Goal: Task Accomplishment & Management: Manage account settings

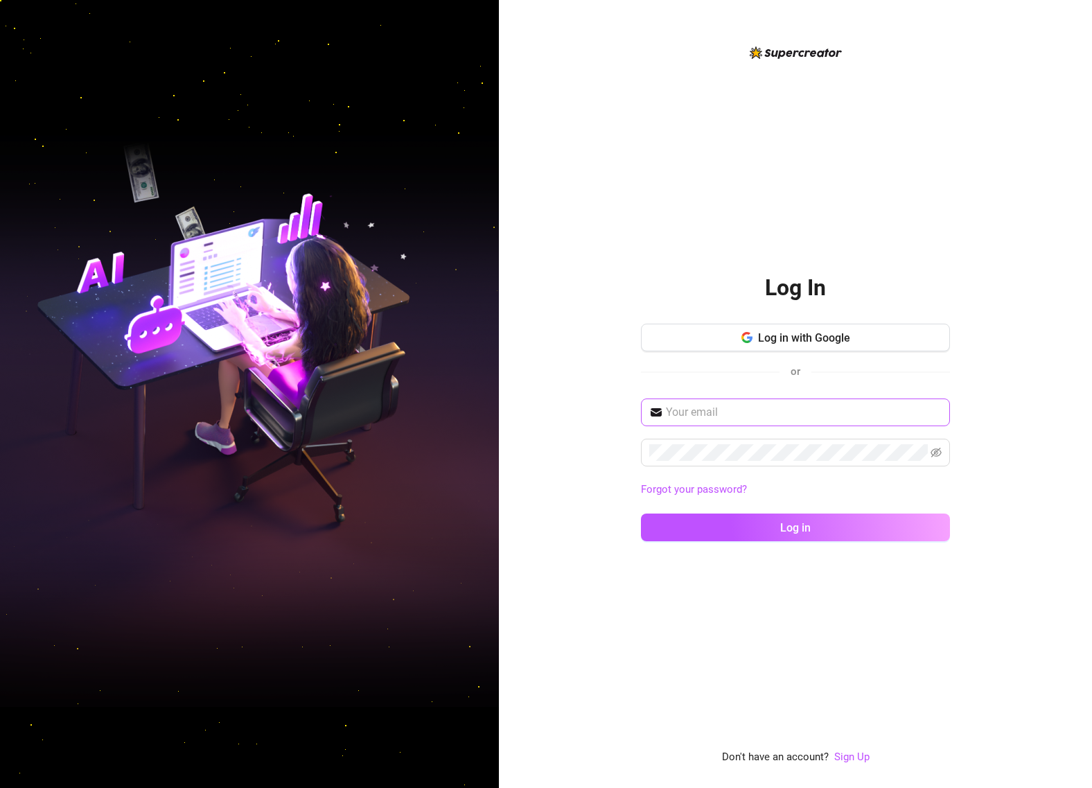
click at [708, 422] on span at bounding box center [795, 412] width 309 height 28
click at [714, 416] on input "text" at bounding box center [804, 412] width 276 height 17
click at [695, 416] on input "text" at bounding box center [804, 412] width 276 height 17
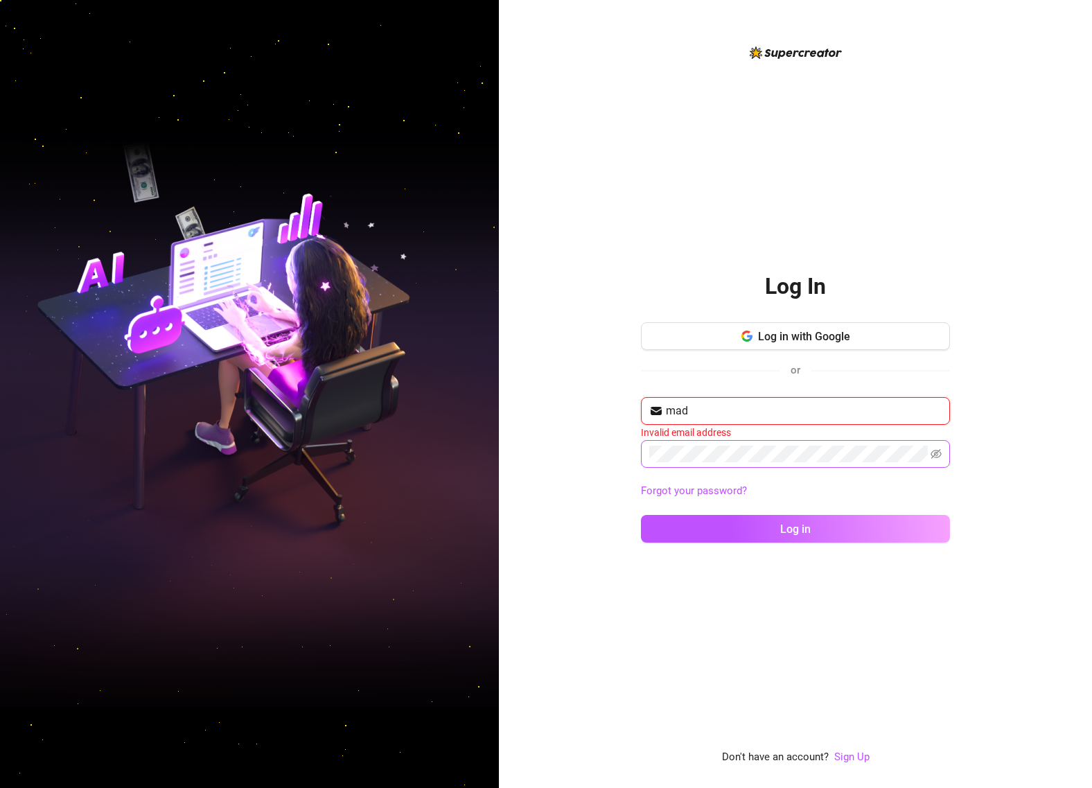
type input "[EMAIL_ADDRESS][DOMAIN_NAME]"
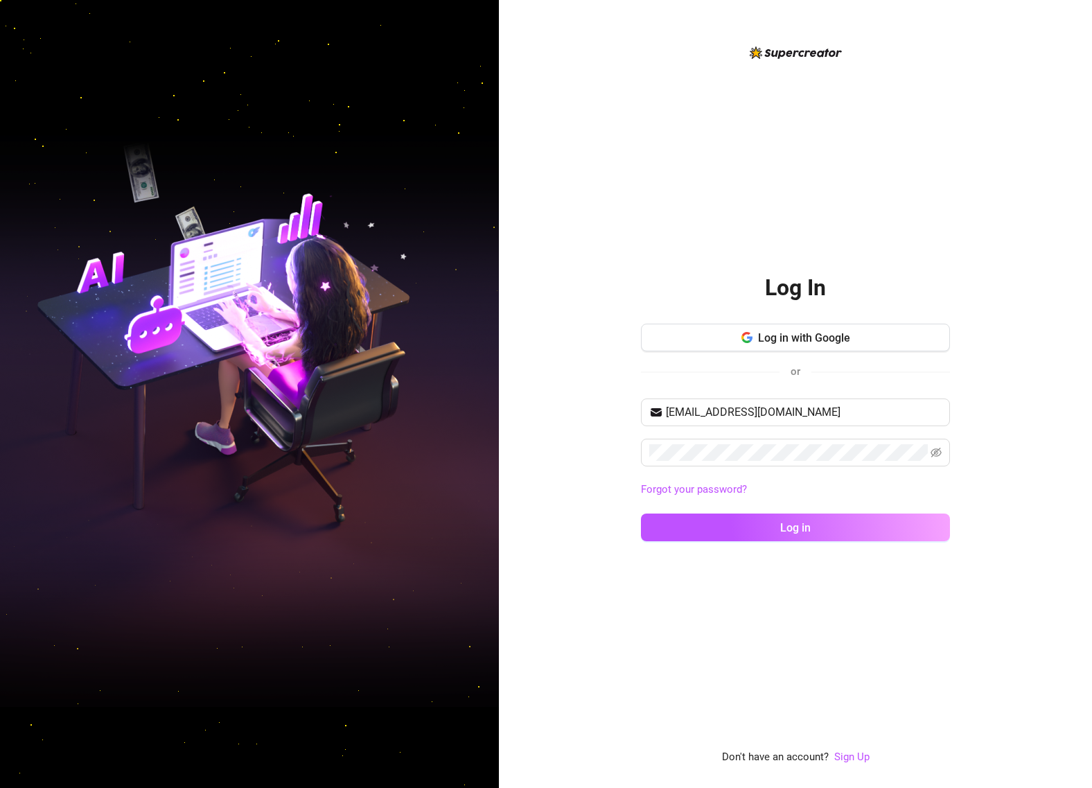
click at [530, 461] on div "Log In Log in with Google or [EMAIL_ADDRESS][DOMAIN_NAME] Forgot your password?…" at bounding box center [795, 394] width 593 height 788
click at [601, 521] on div "Log In Log in with Google or [EMAIL_ADDRESS][DOMAIN_NAME] Forgot your password?…" at bounding box center [795, 394] width 593 height 788
click at [691, 524] on button "Log in" at bounding box center [795, 527] width 309 height 28
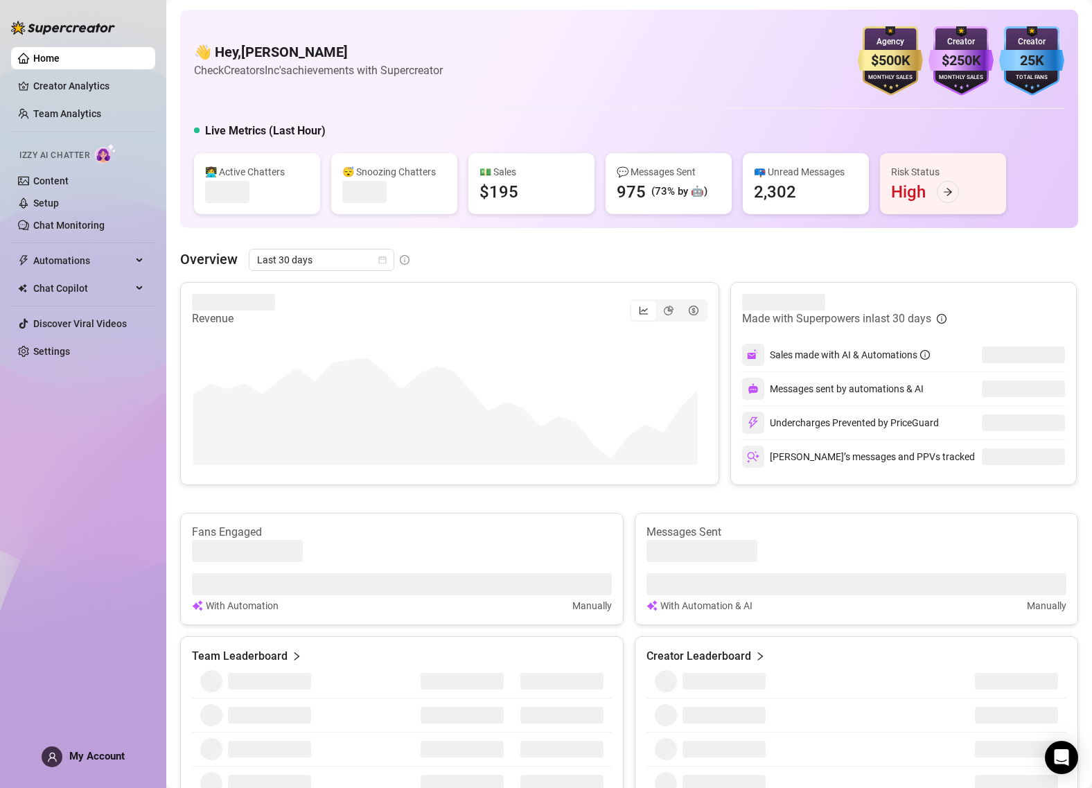
drag, startPoint x: 952, startPoint y: 62, endPoint x: 879, endPoint y: 58, distance: 72.8
click at [879, 58] on div "$500K Agency Monthly Sales $250K Creator Monthly Sales 25K Creator Total Fans" at bounding box center [960, 60] width 206 height 69
drag, startPoint x: 941, startPoint y: 100, endPoint x: 812, endPoint y: 39, distance: 143.1
click at [812, 39] on div "👋 Hey, [PERSON_NAME] Check CreatorsInc's achievements with Supercreator $500K A…" at bounding box center [629, 119] width 898 height 218
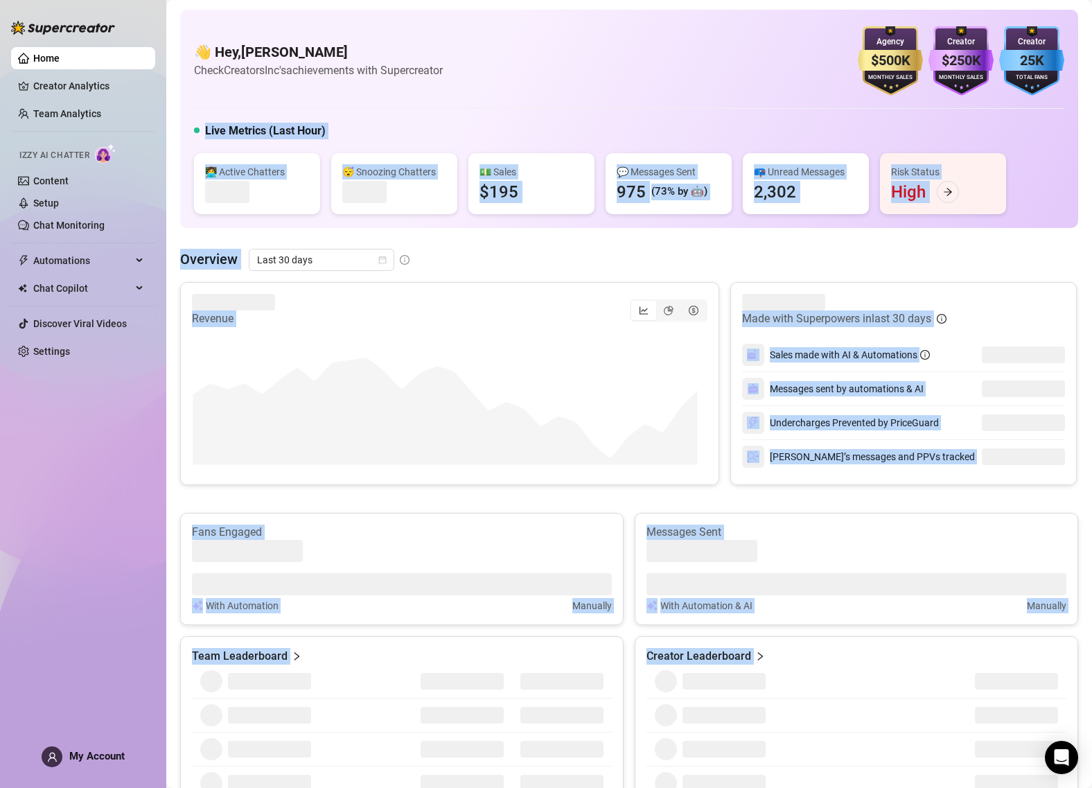
drag, startPoint x: 1078, startPoint y: 108, endPoint x: 882, endPoint y: 35, distance: 208.7
click at [860, 13] on main "👋 Hey, [PERSON_NAME] Check CreatorsInc's achievements with Supercreator $500K A…" at bounding box center [628, 775] width 925 height 1551
click at [882, 35] on div "Agency" at bounding box center [889, 41] width 65 height 13
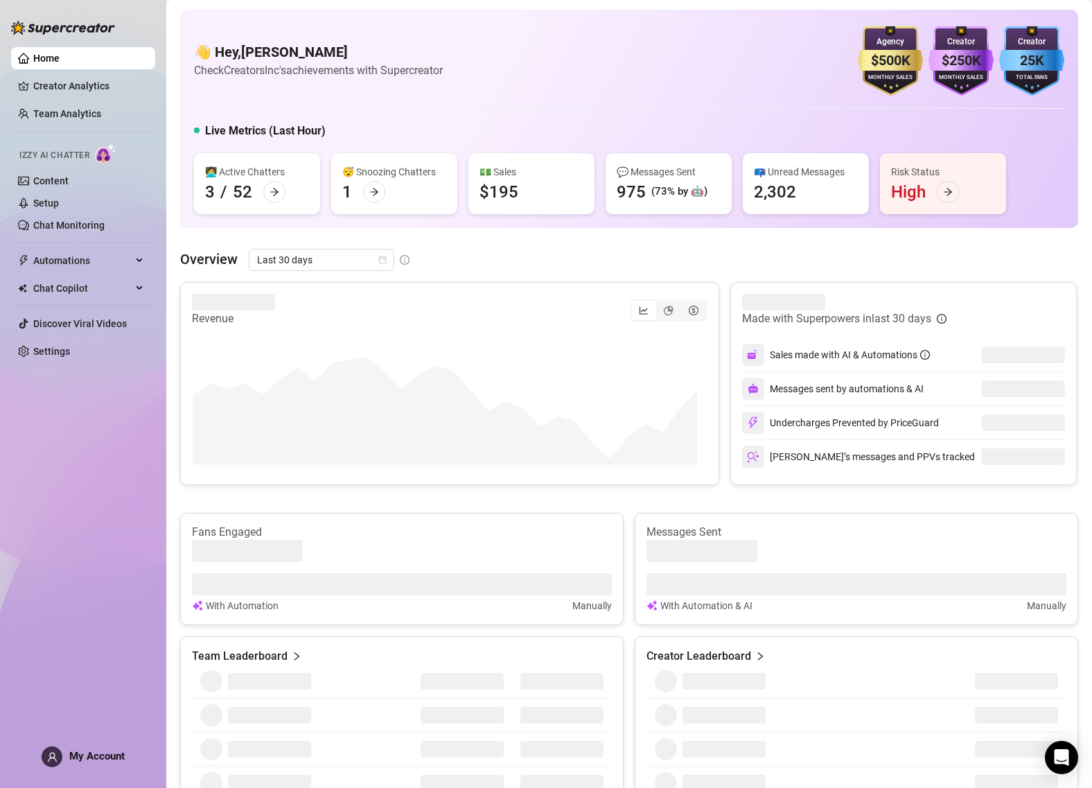
click at [785, 32] on div "👋 Hey, [PERSON_NAME] Check CreatorsInc's achievements with Supercreator $500K A…" at bounding box center [629, 60] width 870 height 69
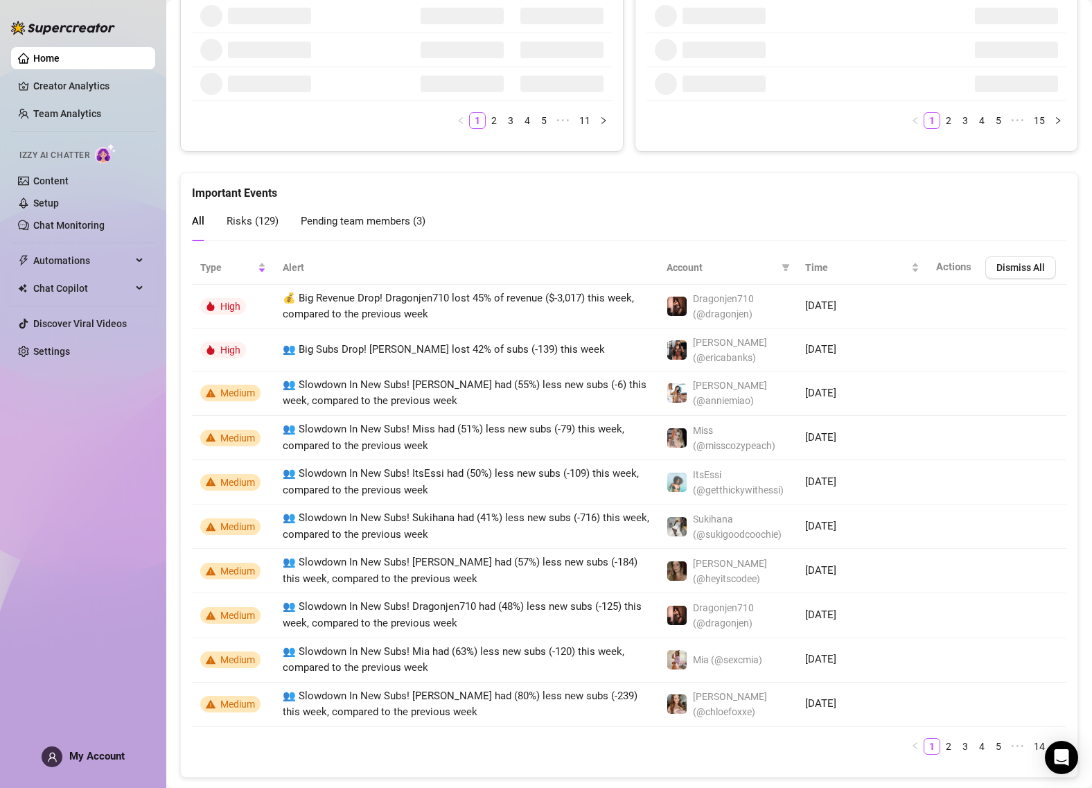
scroll to position [758, 0]
